Goal: Information Seeking & Learning: Learn about a topic

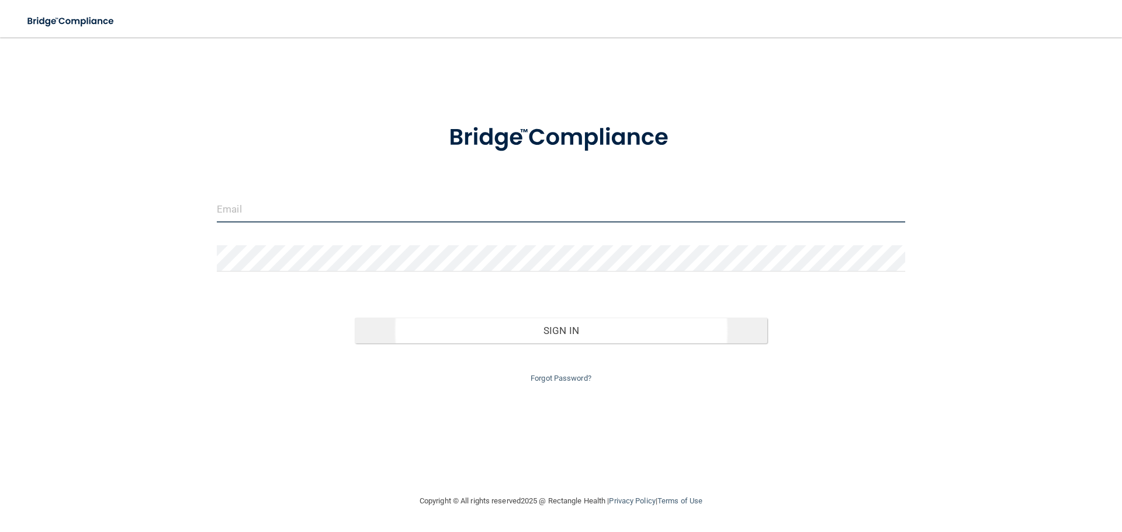
type input "[PERSON_NAME][EMAIL_ADDRESS][PERSON_NAME][DOMAIN_NAME]"
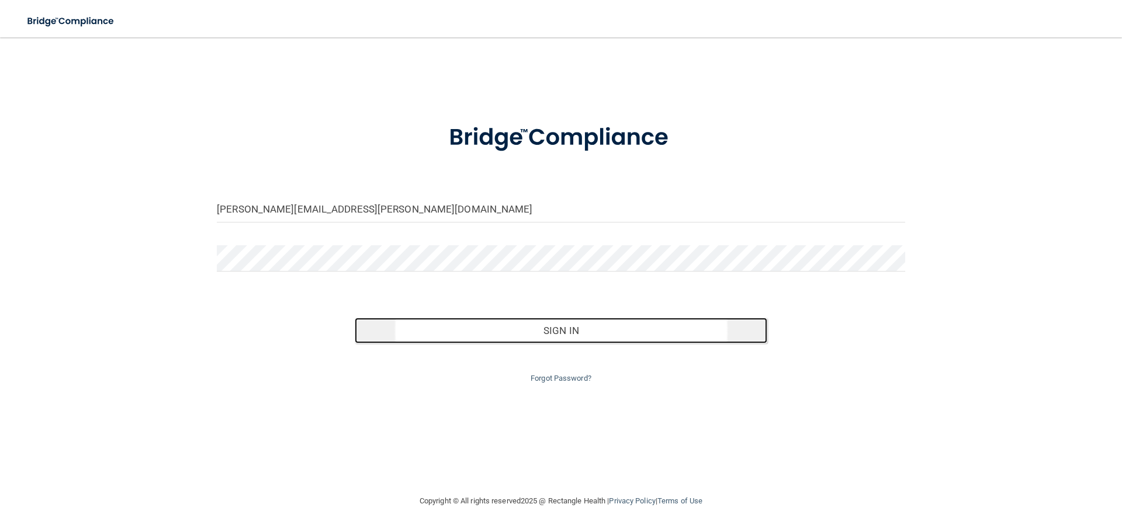
click at [459, 324] on button "Sign In" at bounding box center [561, 331] width 413 height 26
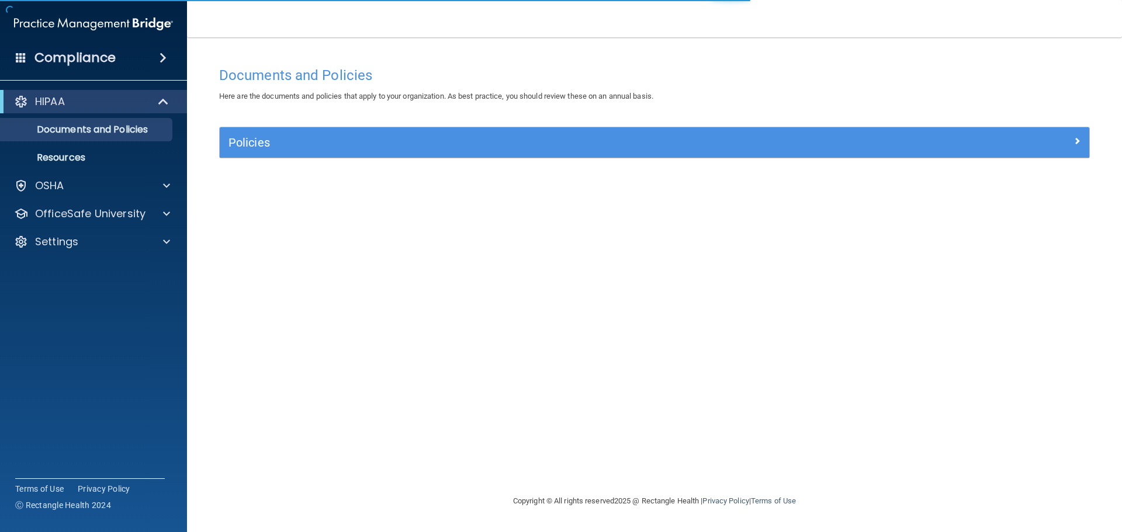
click at [44, 109] on div "HIPAA" at bounding box center [93, 101] width 187 height 23
click at [56, 196] on div "OSHA" at bounding box center [94, 185] width 188 height 23
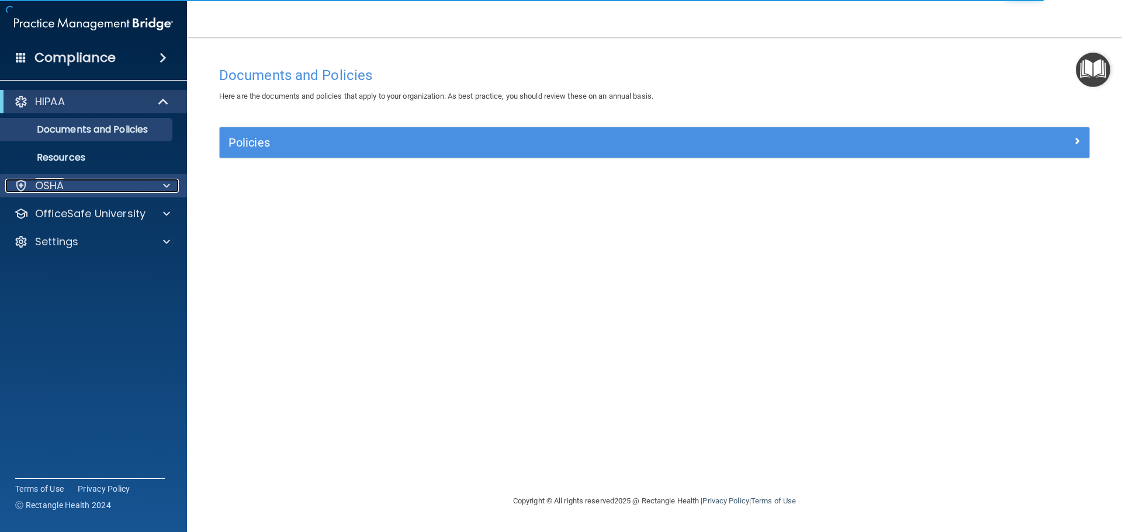
click at [63, 187] on p "OSHA" at bounding box center [49, 186] width 29 height 14
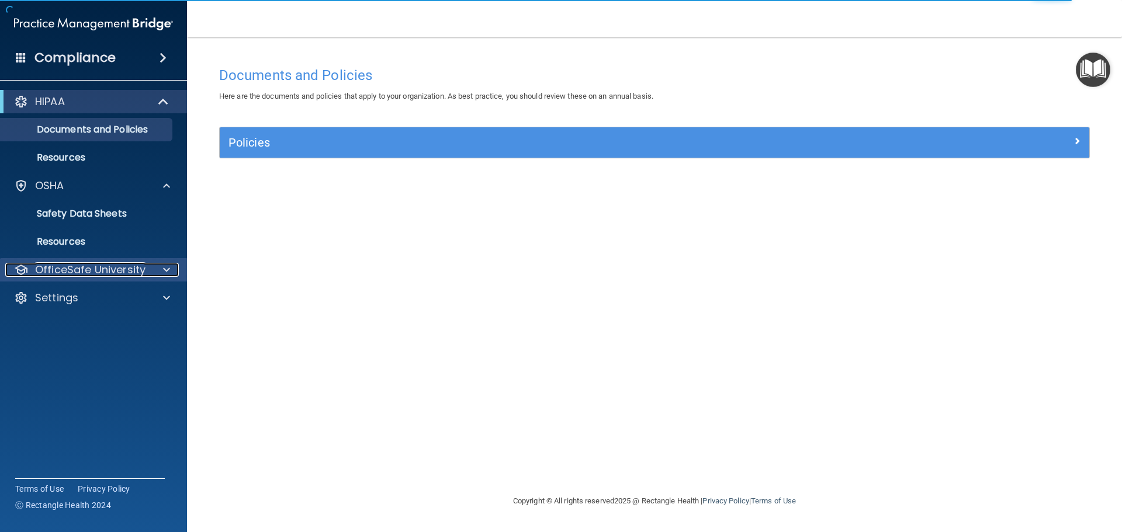
click at [101, 273] on p "OfficeSafe University" at bounding box center [90, 270] width 110 height 14
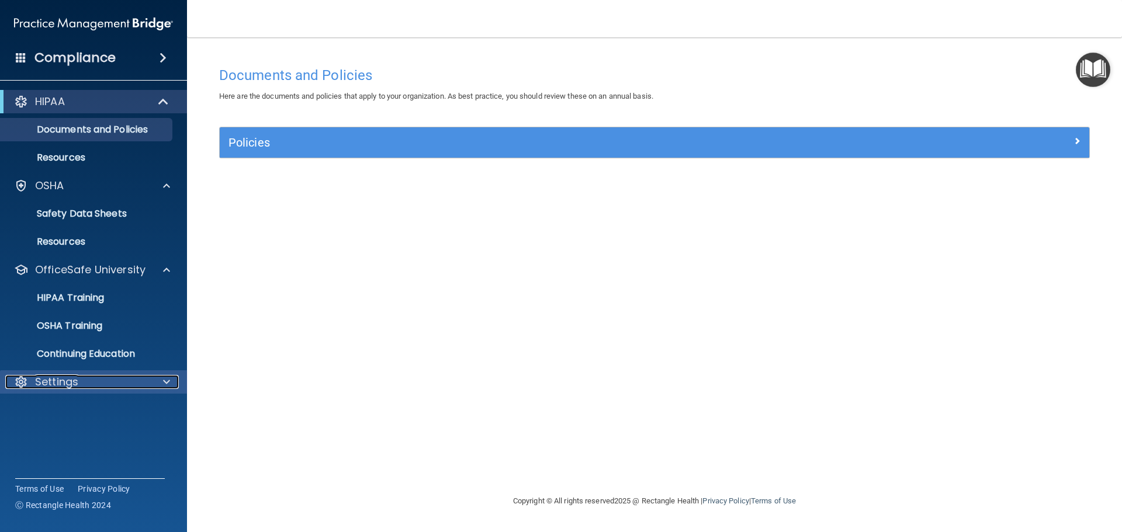
click at [58, 387] on p "Settings" at bounding box center [56, 382] width 43 height 14
click at [44, 101] on p "HIPAA" at bounding box center [50, 102] width 30 height 14
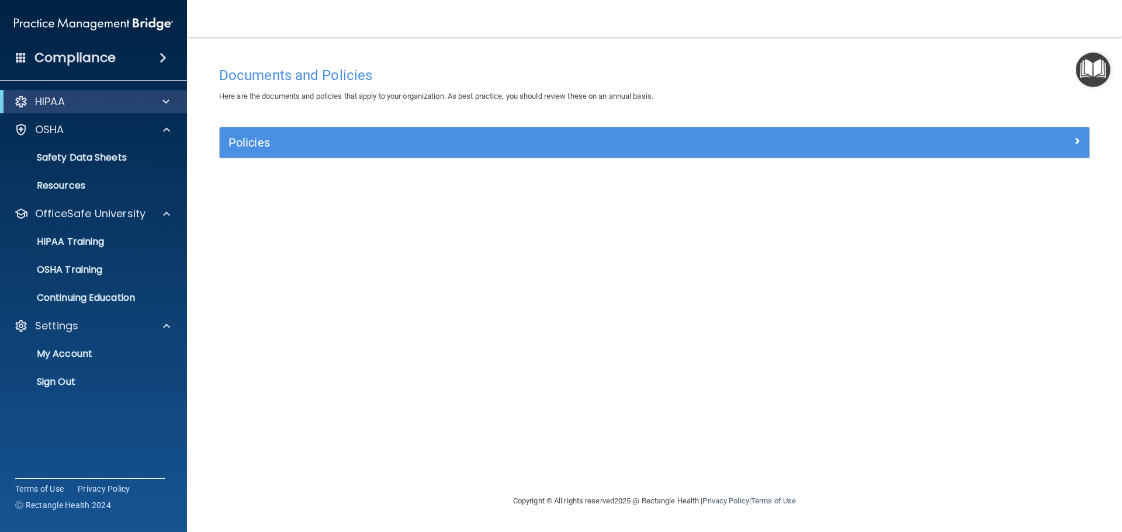
click at [77, 58] on h4 "Compliance" at bounding box center [74, 58] width 81 height 16
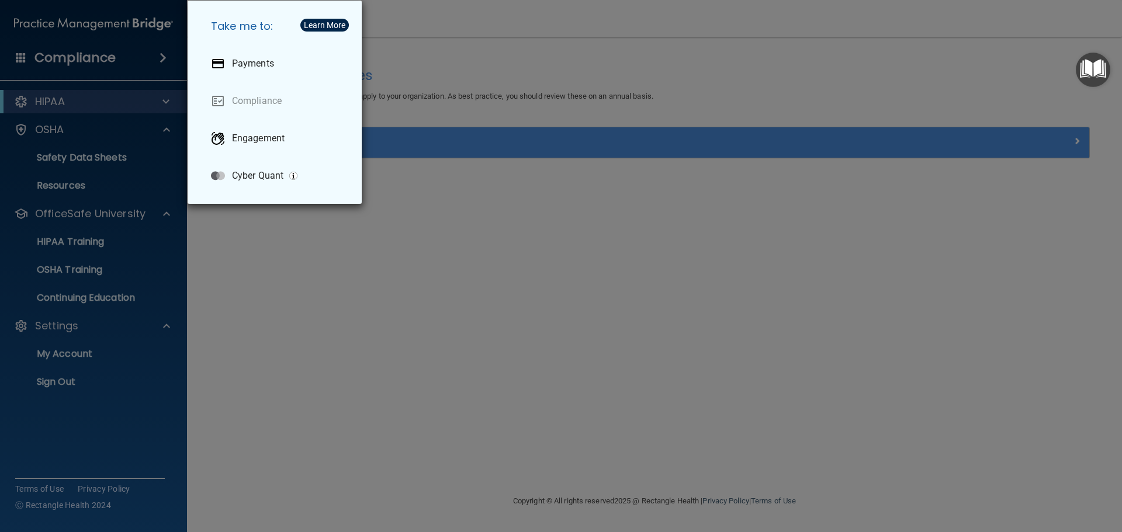
click at [311, 327] on div "Take me to: Payments Compliance Engagement Cyber Quant" at bounding box center [561, 266] width 1122 height 532
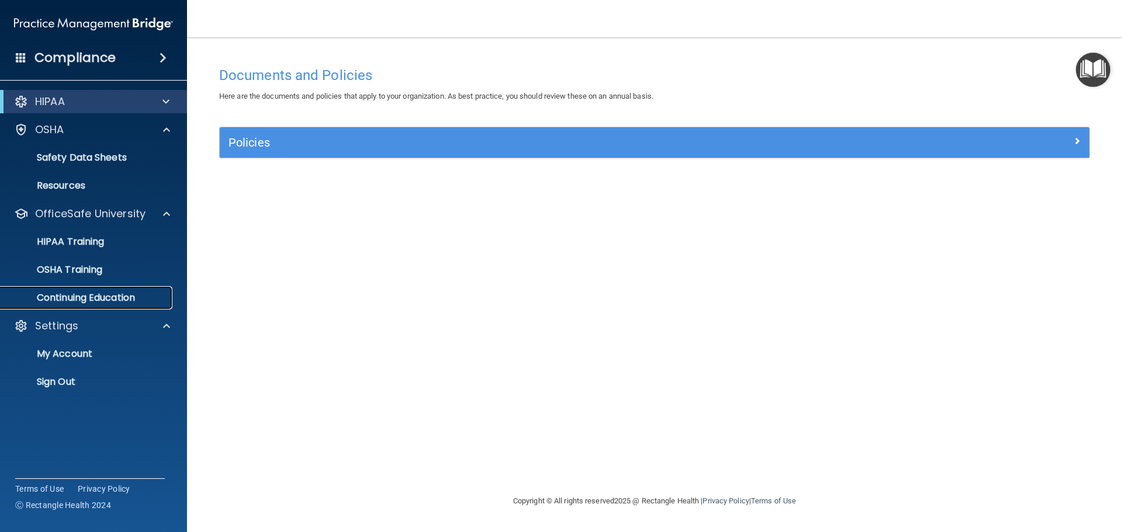
click at [103, 296] on p "Continuing Education" at bounding box center [88, 298] width 160 height 12
